Goal: Browse casually

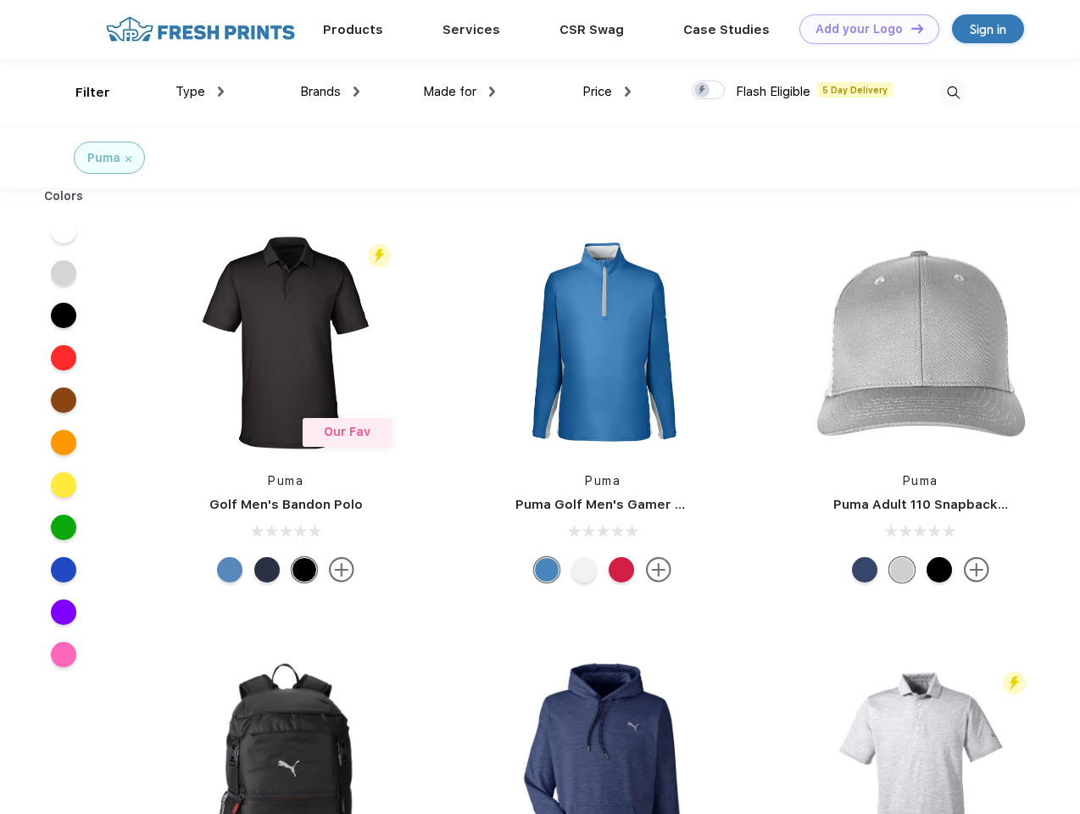
click at [863, 29] on link "Add your Logo Design Tool" at bounding box center [869, 29] width 140 height 30
click at [0, 0] on div "Design Tool" at bounding box center [0, 0] width 0 height 0
click at [910, 28] on link "Add your Logo Design Tool" at bounding box center [869, 29] width 140 height 30
click at [81, 92] on div "Filter" at bounding box center [92, 92] width 35 height 19
click at [200, 92] on span "Type" at bounding box center [190, 91] width 30 height 15
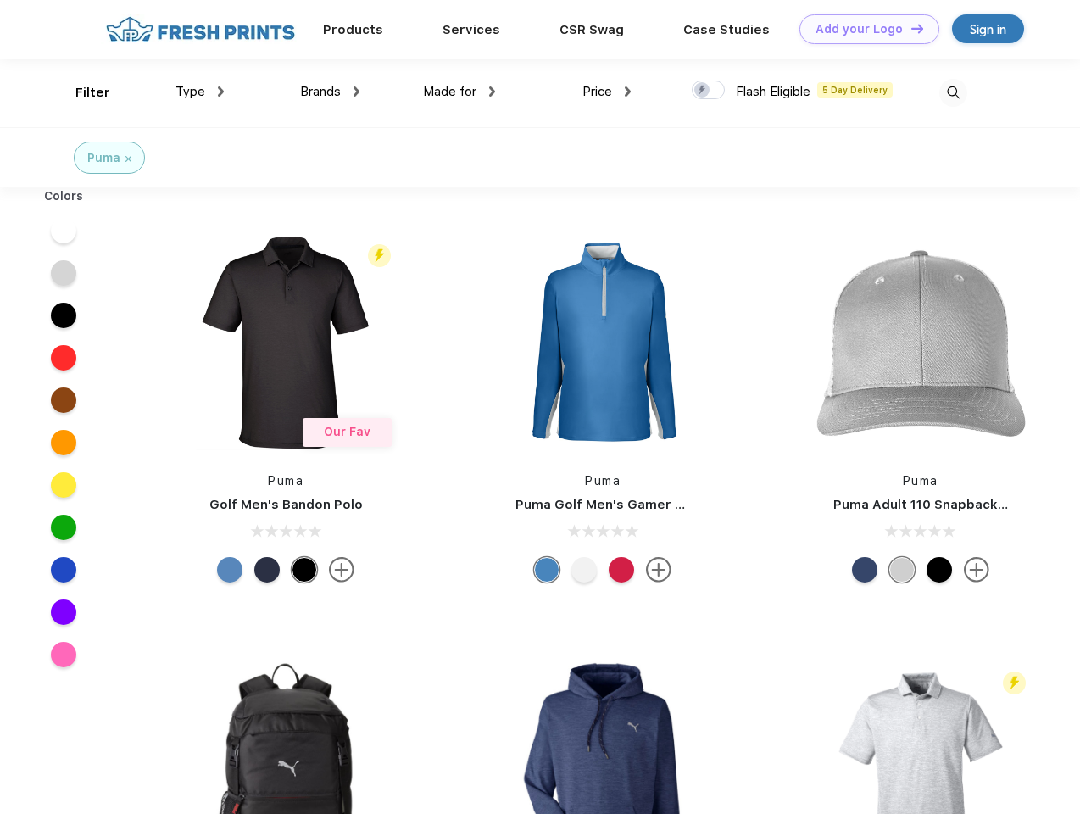
click at [330, 92] on span "Brands" at bounding box center [320, 91] width 41 height 15
click at [459, 92] on span "Made for" at bounding box center [449, 91] width 53 height 15
click at [607, 92] on span "Price" at bounding box center [597, 91] width 30 height 15
click at [709, 91] on div at bounding box center [708, 90] width 33 height 19
click at [703, 91] on input "checkbox" at bounding box center [697, 85] width 11 height 11
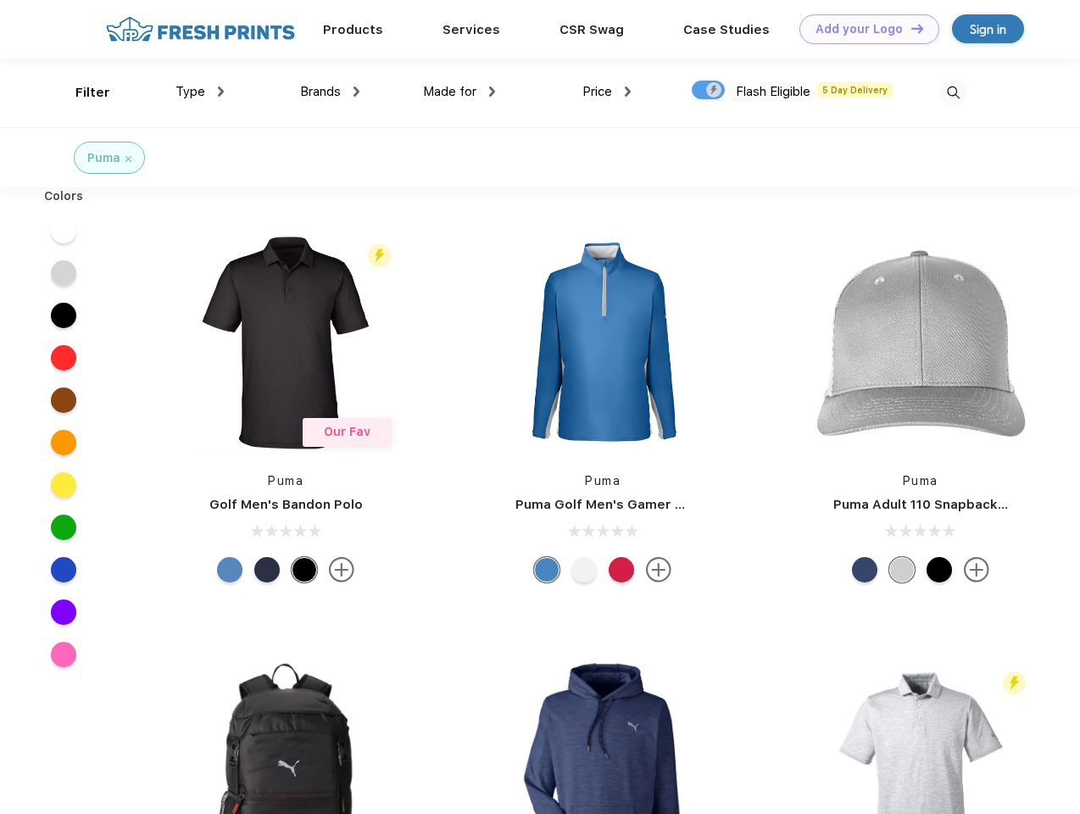
click at [953, 92] on img at bounding box center [953, 93] width 28 height 28
